Goal: Information Seeking & Learning: Learn about a topic

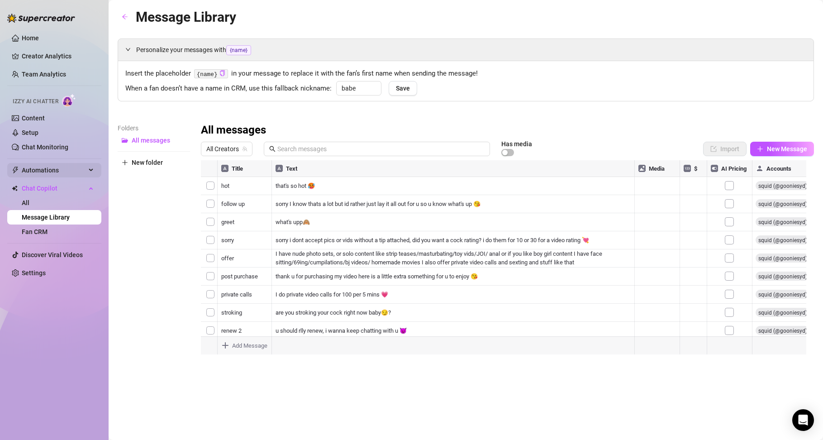
click at [67, 168] on span "Automations" at bounding box center [54, 170] width 64 height 14
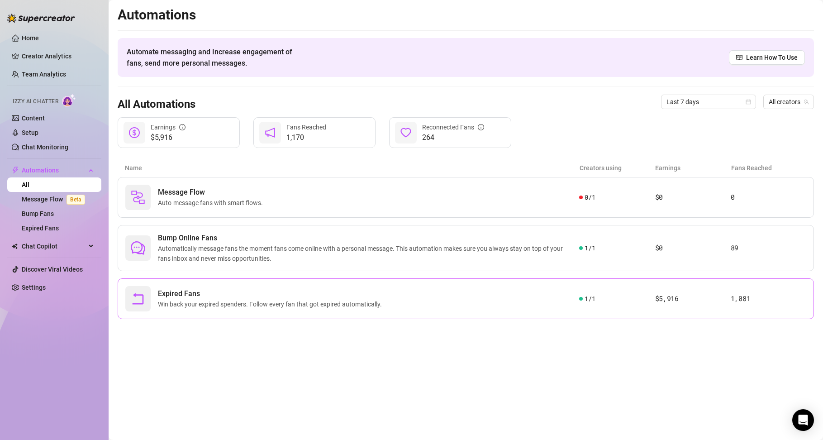
click at [193, 310] on div "Expired Fans Win back your expired spenders. Follow every fan that got expired …" at bounding box center [352, 298] width 454 height 25
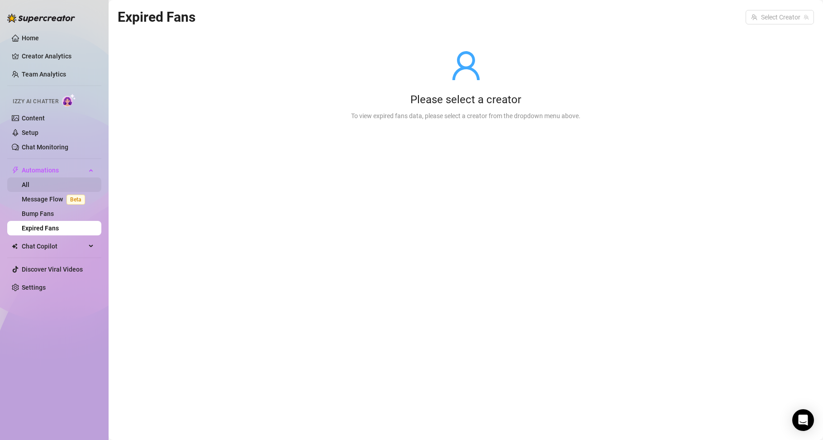
click at [29, 186] on link "All" at bounding box center [26, 184] width 8 height 7
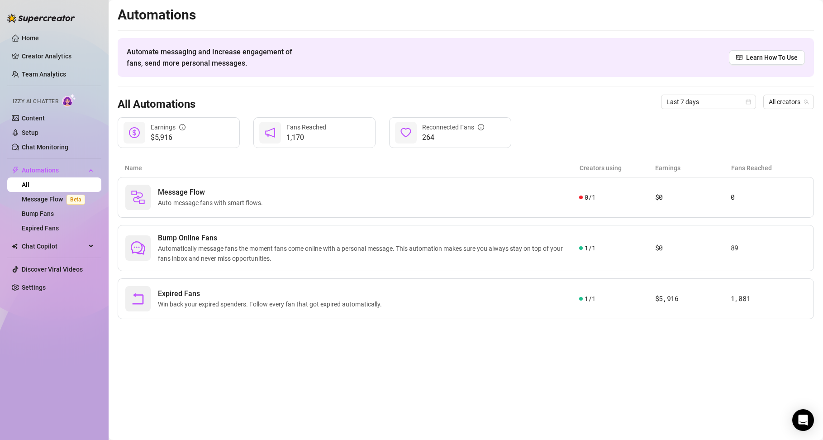
click at [164, 120] on div "$5,916 Earnings" at bounding box center [179, 132] width 122 height 31
click at [168, 128] on div "Earnings" at bounding box center [168, 127] width 35 height 10
click at [43, 47] on ul "Home Creator Analytics Team Analytics Izzy AI Chatter Content Setup Chat Monito…" at bounding box center [54, 162] width 94 height 271
click at [39, 36] on link "Home" at bounding box center [30, 37] width 17 height 7
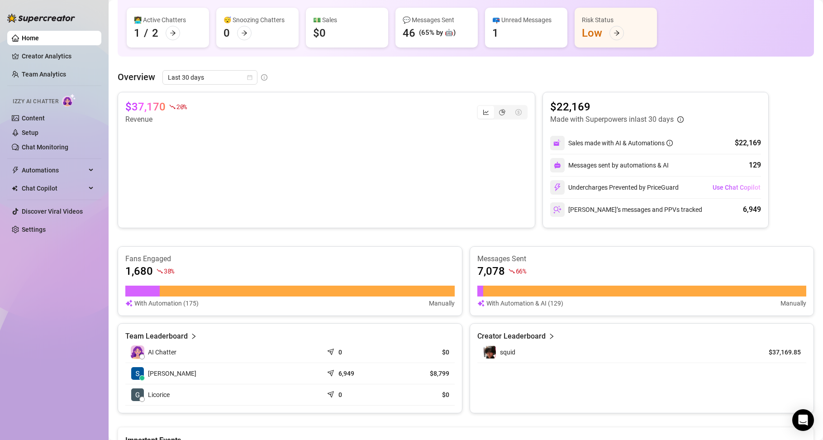
scroll to position [76, 0]
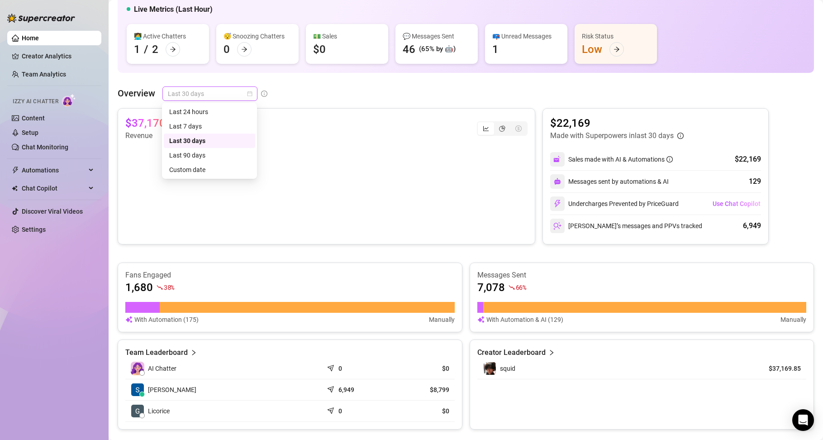
click at [237, 92] on span "Last 30 days" at bounding box center [210, 94] width 84 height 14
click at [235, 115] on div "Last 24 hours" at bounding box center [209, 112] width 81 height 10
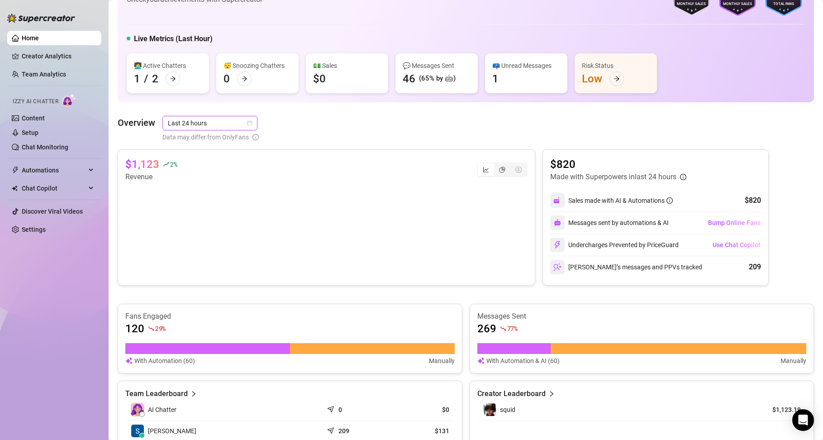
scroll to position [43, 0]
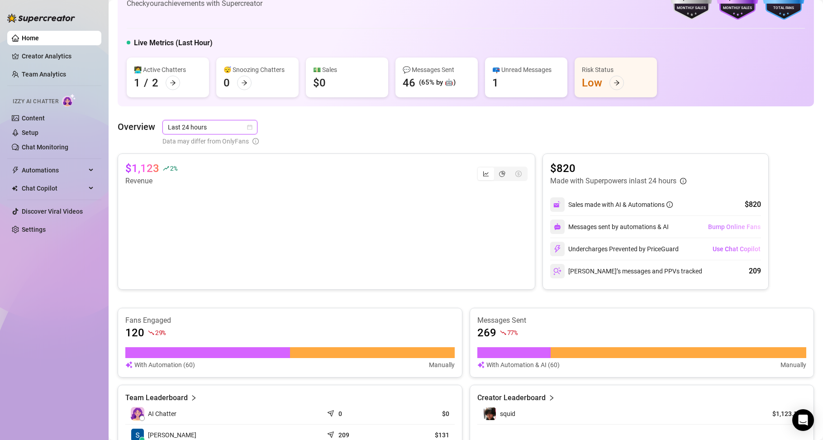
click at [716, 227] on span "Bump Online Fans" at bounding box center [734, 226] width 53 height 7
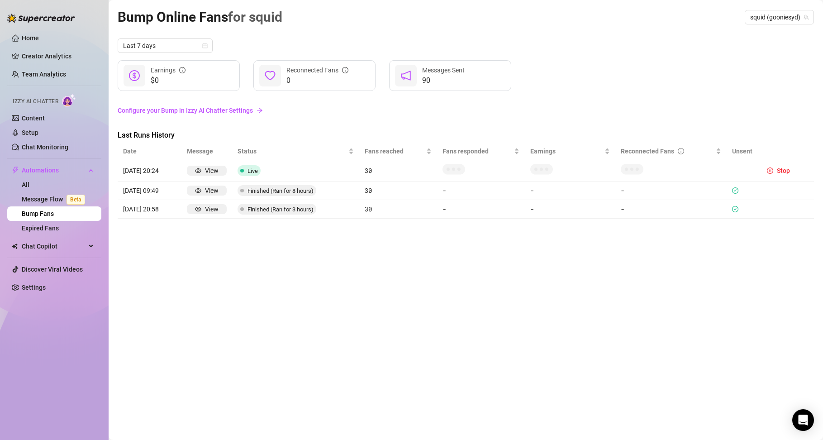
click at [441, 72] on span "Messages Sent" at bounding box center [443, 70] width 43 height 7
click at [22, 34] on link "Home" at bounding box center [30, 37] width 17 height 7
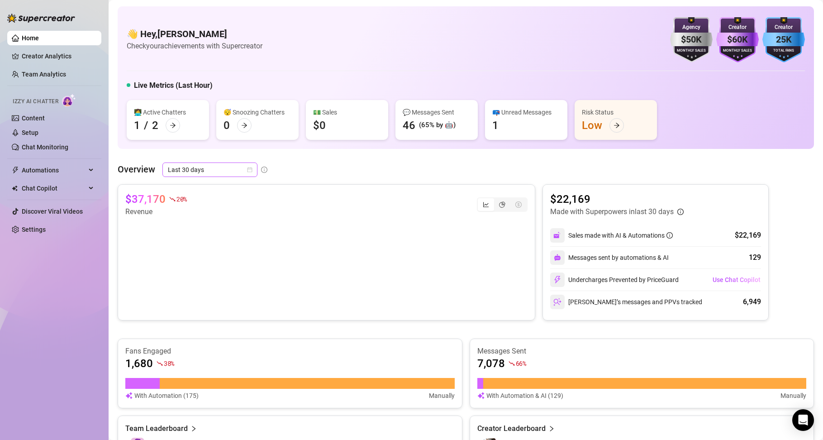
click at [221, 166] on span "Last 30 days" at bounding box center [210, 170] width 84 height 14
click at [215, 195] on div "Last 7 days" at bounding box center [209, 202] width 91 height 14
click at [174, 131] on div at bounding box center [173, 125] width 14 height 14
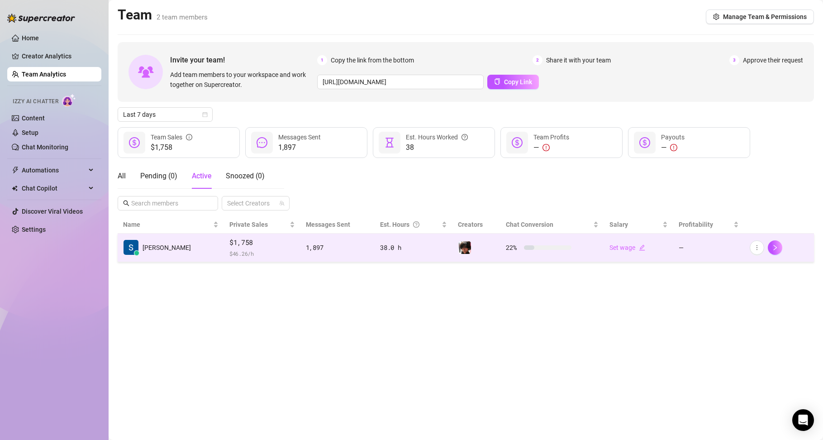
click at [548, 242] on td "22 %" at bounding box center [552, 248] width 103 height 29
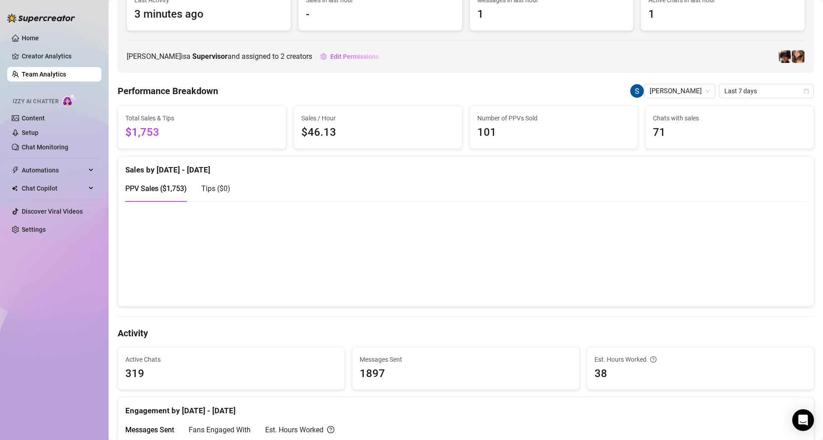
scroll to position [272, 0]
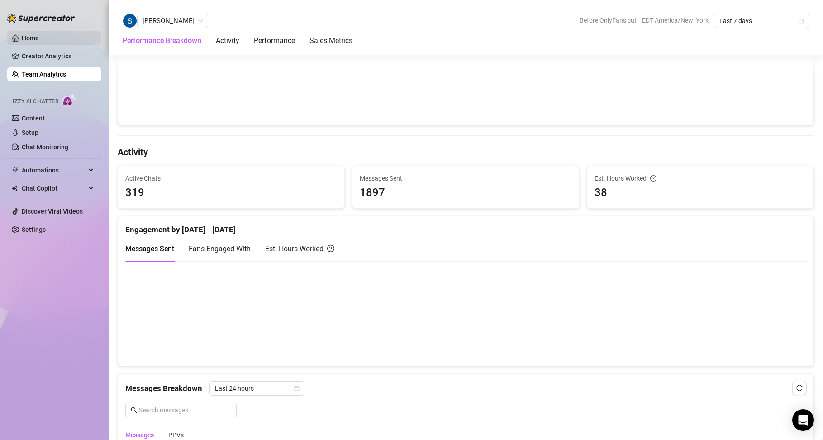
click at [26, 34] on link "Home" at bounding box center [30, 37] width 17 height 7
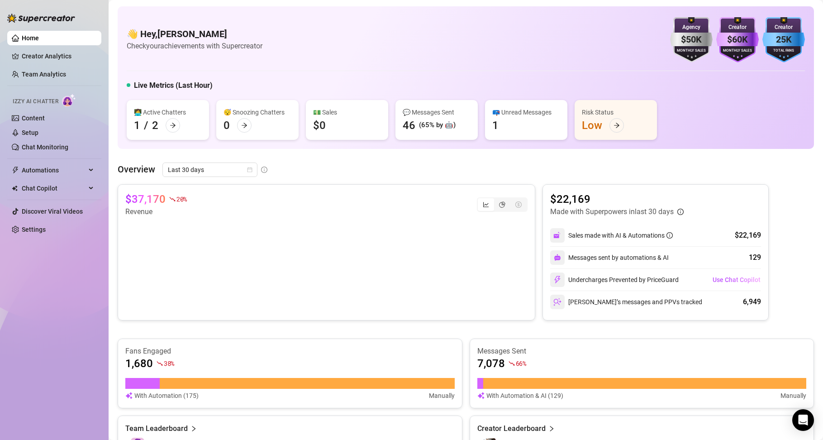
click at [601, 119] on div "Risk Status Low" at bounding box center [616, 120] width 82 height 40
click at [614, 125] on icon "arrow-right" at bounding box center [617, 125] width 6 height 6
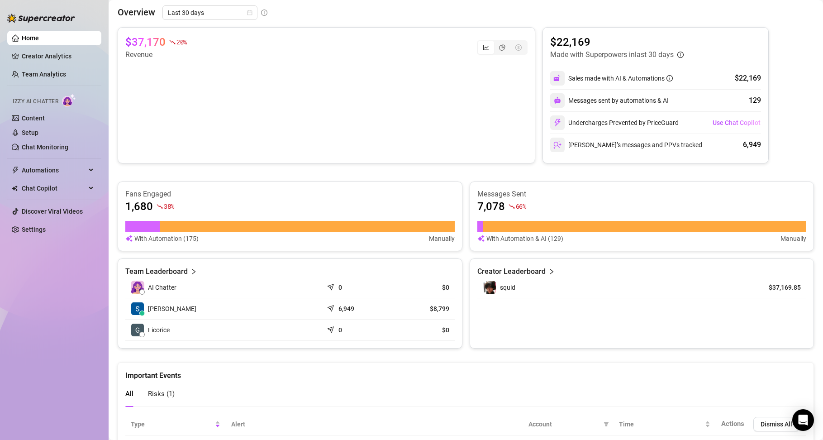
scroll to position [212, 0]
